Goal: Task Accomplishment & Management: Use online tool/utility

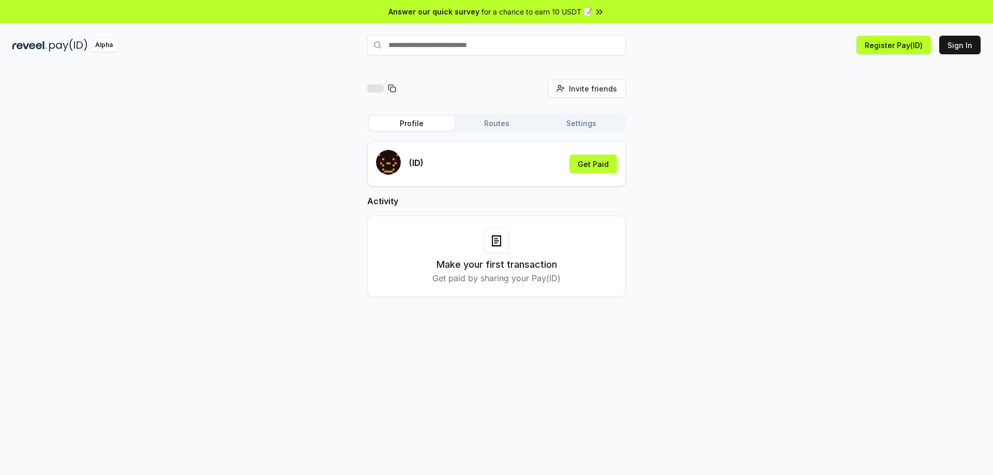
click at [503, 118] on button "Routes" at bounding box center [496, 123] width 85 height 14
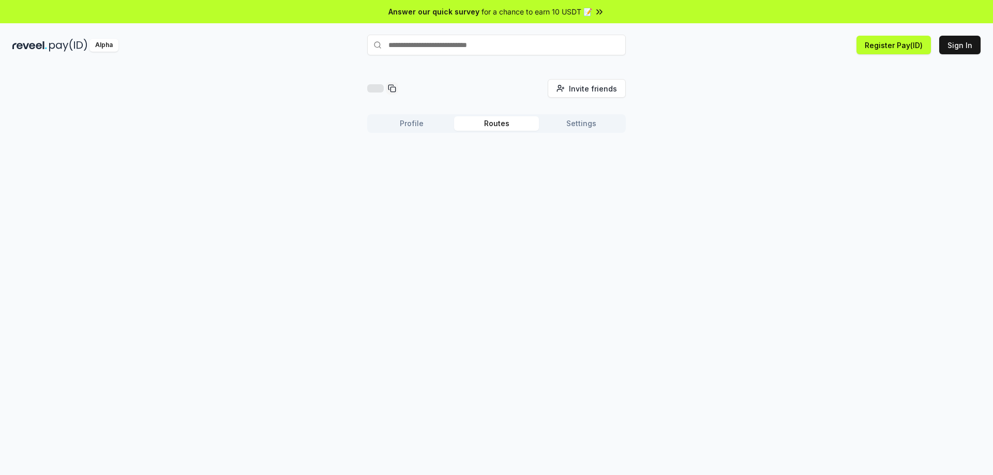
click at [573, 124] on button "Settings" at bounding box center [581, 123] width 85 height 14
click at [399, 128] on button "Profile" at bounding box center [411, 123] width 85 height 14
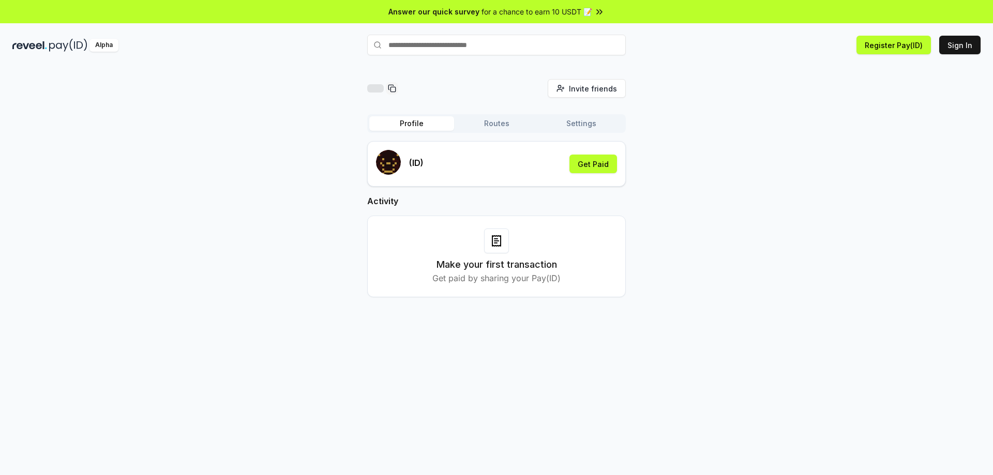
click at [527, 175] on div "(ID) Get Paid" at bounding box center [496, 164] width 241 height 28
click at [599, 172] on button "Get Paid" at bounding box center [593, 164] width 48 height 19
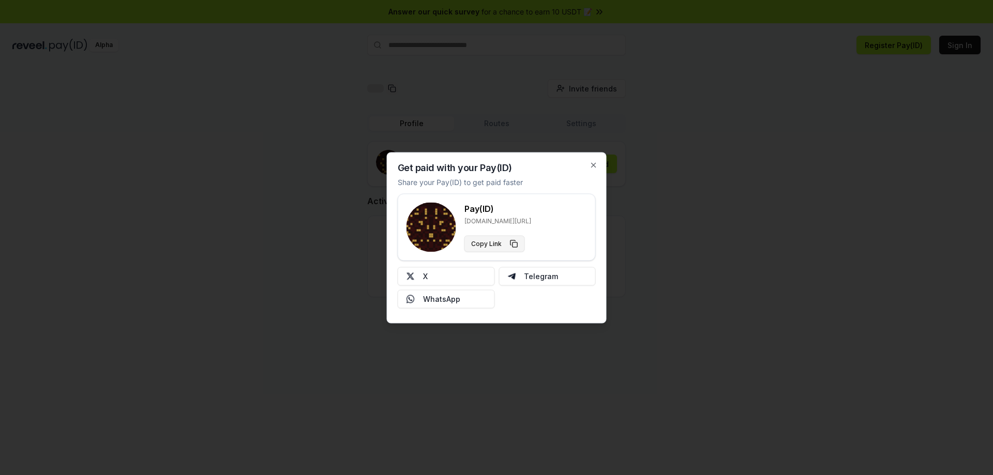
click at [496, 238] on button "Copy Link" at bounding box center [494, 243] width 61 height 17
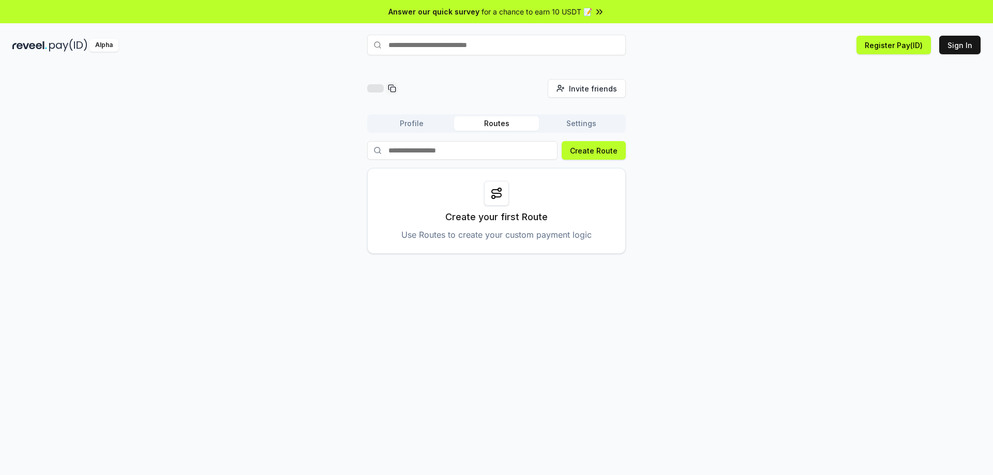
click at [558, 9] on span "for a chance to earn 10 USDT 📝" at bounding box center [536, 11] width 111 height 11
